Goal: Information Seeking & Learning: Find specific page/section

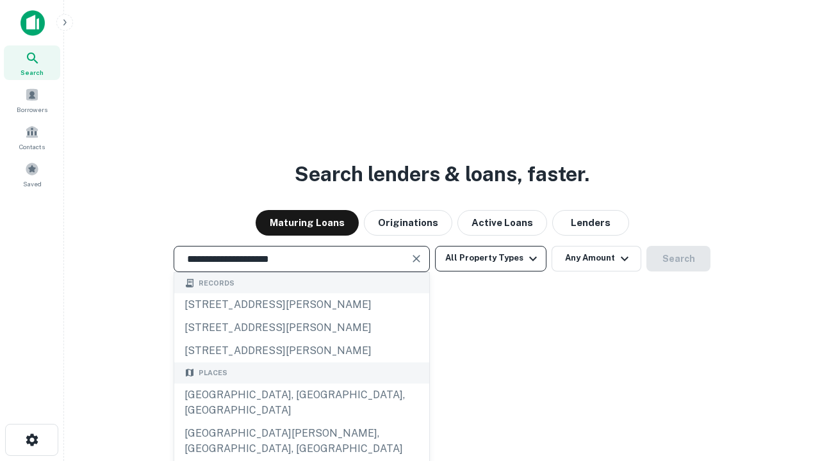
click at [301, 422] on div "[GEOGRAPHIC_DATA], [GEOGRAPHIC_DATA], [GEOGRAPHIC_DATA]" at bounding box center [301, 403] width 255 height 38
click at [491, 258] on button "All Property Types" at bounding box center [490, 259] width 111 height 26
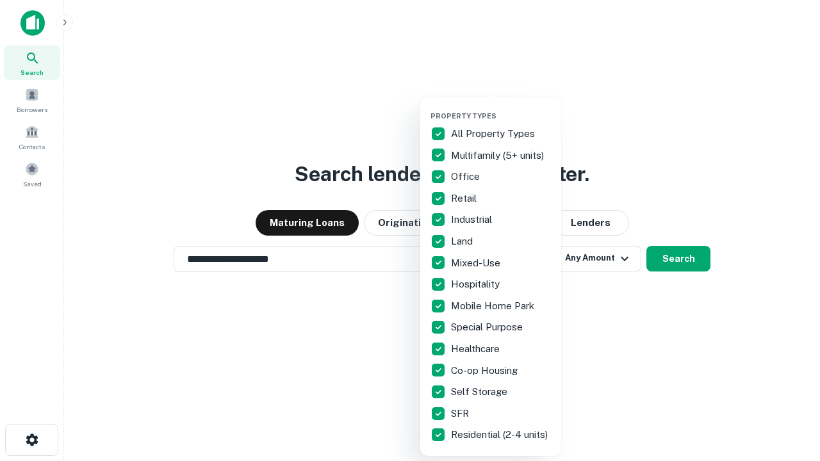
type input "**********"
click at [501, 108] on button "button" at bounding box center [501, 108] width 141 height 1
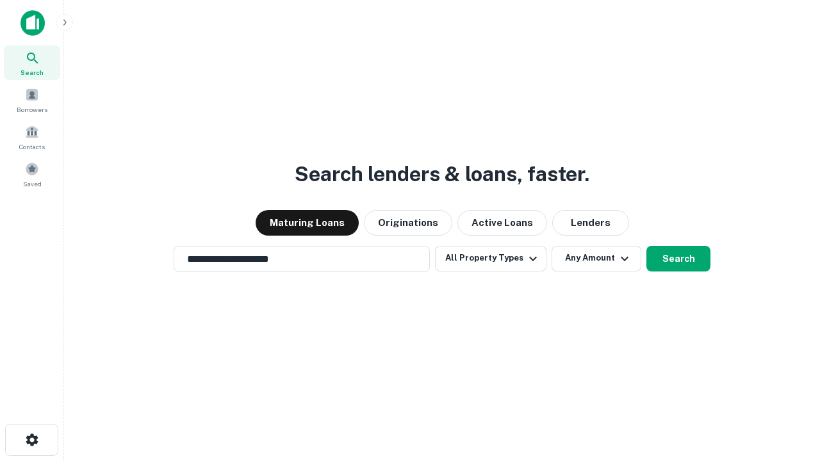
scroll to position [20, 0]
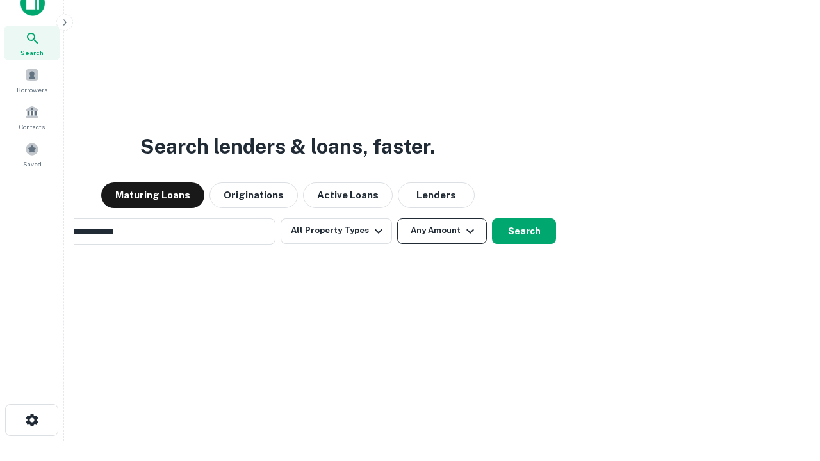
click at [397, 218] on button "Any Amount" at bounding box center [442, 231] width 90 height 26
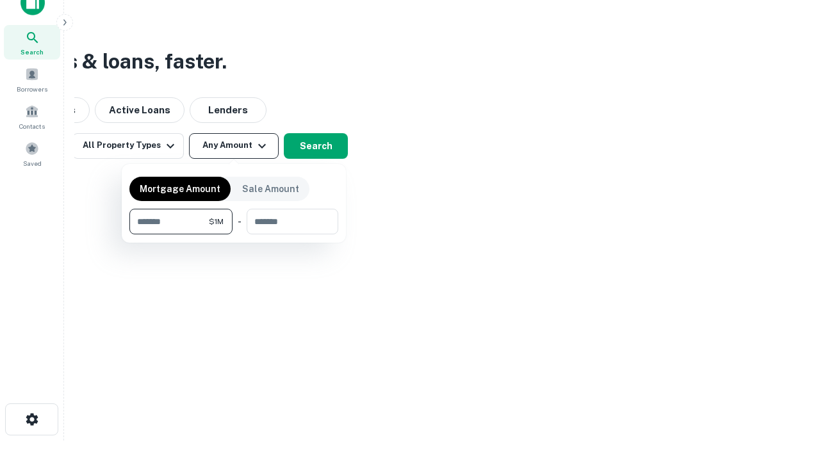
type input "*******"
click at [234, 235] on button "button" at bounding box center [233, 235] width 209 height 1
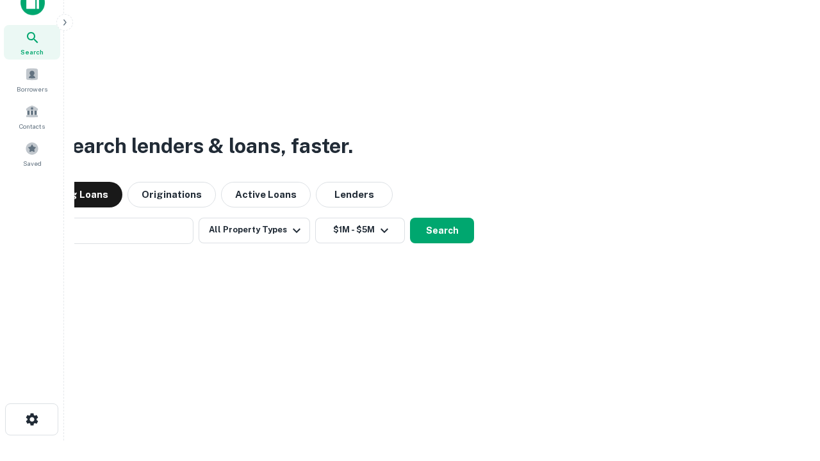
scroll to position [20, 0]
click at [410, 218] on button "Search" at bounding box center [442, 231] width 64 height 26
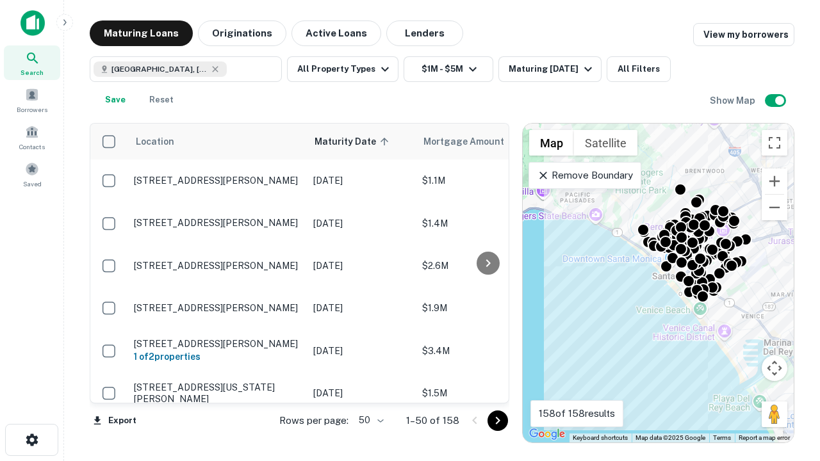
click at [369, 420] on body "Search Borrowers Contacts Saved Maturing Loans Originations Active Loans Lender…" at bounding box center [410, 230] width 820 height 461
click at [370, 388] on li "25" at bounding box center [369, 388] width 37 height 23
